Goal: Check status: Check status

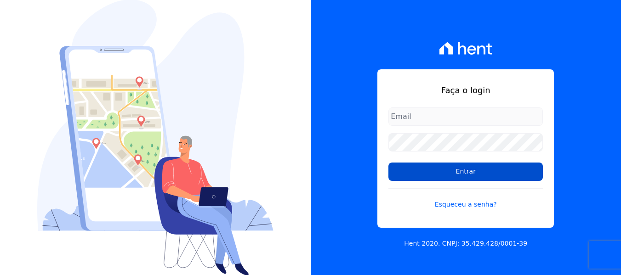
type input "iedabarbosa@salgadoempreendimentos.com"
click at [430, 168] on input "Entrar" at bounding box center [465, 172] width 154 height 18
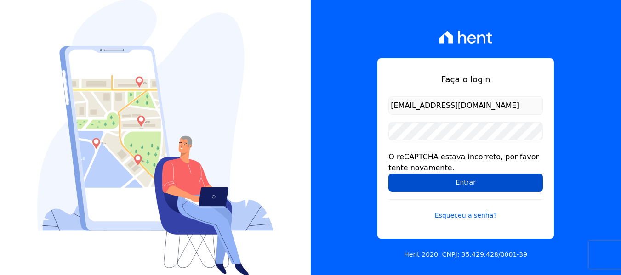
click at [426, 179] on input "Entrar" at bounding box center [465, 183] width 154 height 18
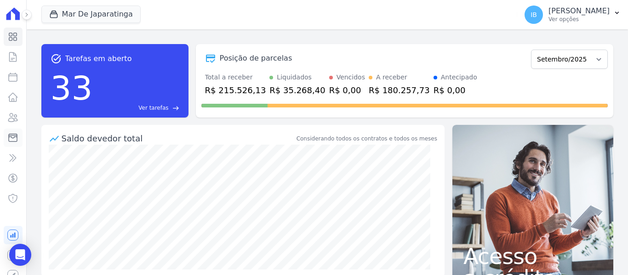
click at [10, 141] on icon at bounding box center [12, 137] width 11 height 11
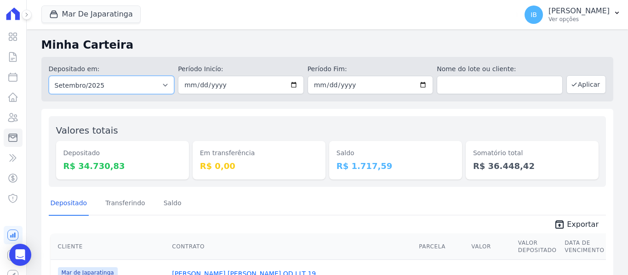
click at [167, 84] on select "Todos os meses Outubro/2020 Novembro/2020 Dezembro/2020 Janeiro/2021 Fevereiro/…" at bounding box center [112, 85] width 126 height 18
select select "08/2024"
click at [49, 76] on select "Todos os meses Outubro/2020 Novembro/2020 Dezembro/2020 Janeiro/2021 Fevereiro/…" at bounding box center [112, 85] width 126 height 18
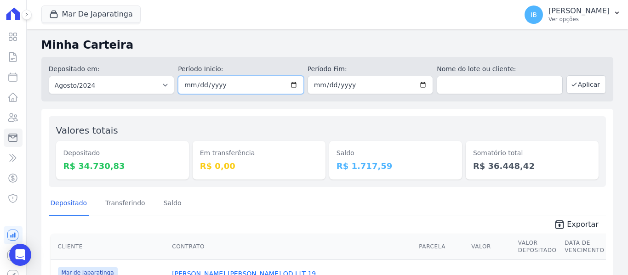
click at [249, 86] on input "date" at bounding box center [241, 85] width 126 height 18
click at [293, 85] on input "date" at bounding box center [241, 85] width 126 height 18
type input "[DATE]"
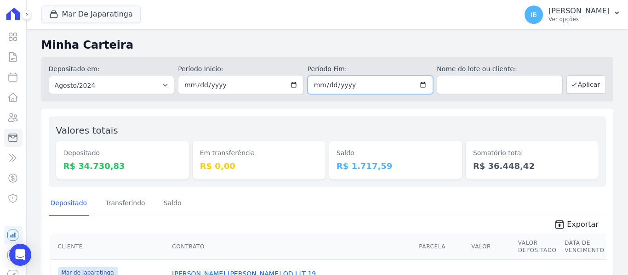
click at [420, 85] on input "date" at bounding box center [370, 85] width 126 height 18
type input "[DATE]"
click at [579, 83] on button "Aplicar" at bounding box center [586, 84] width 40 height 18
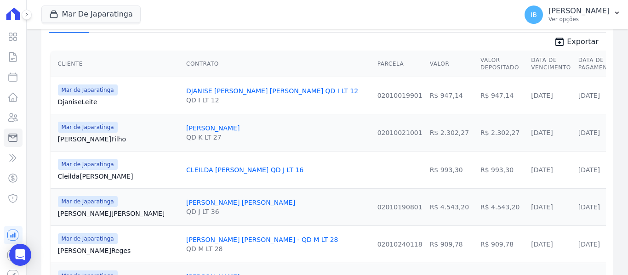
scroll to position [184, 0]
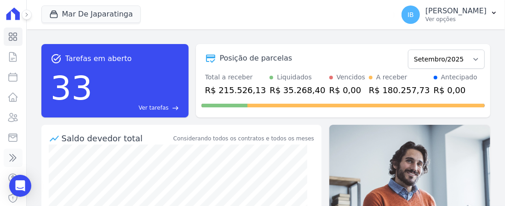
click at [10, 159] on icon at bounding box center [13, 158] width 6 height 7
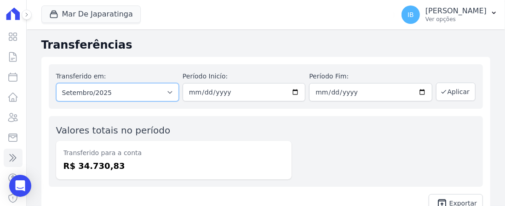
click at [166, 94] on select "Todos os meses Outubro/2020 Novembro/2020 Dezembro/2020 [GEOGRAPHIC_DATA]/2021 …" at bounding box center [117, 92] width 123 height 18
select select "08/2025"
click at [56, 83] on select "Todos os meses Outubro/2020 Novembro/2020 Dezembro/2020 [GEOGRAPHIC_DATA]/2021 …" at bounding box center [117, 92] width 123 height 18
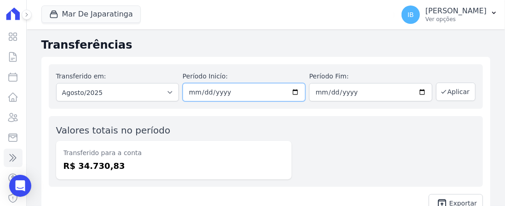
click at [296, 92] on input "date" at bounding box center [243, 92] width 123 height 18
type input "[DATE]"
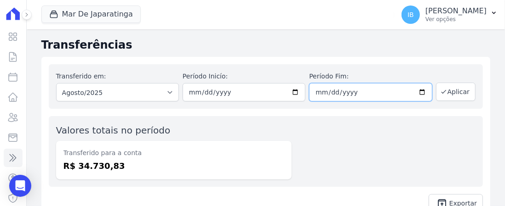
click at [366, 91] on input "date" at bounding box center [370, 92] width 123 height 18
click at [417, 91] on input "date" at bounding box center [370, 92] width 123 height 18
type input "[DATE]"
click at [447, 94] on button "Aplicar" at bounding box center [456, 92] width 40 height 18
